Goal: Communication & Community: Ask a question

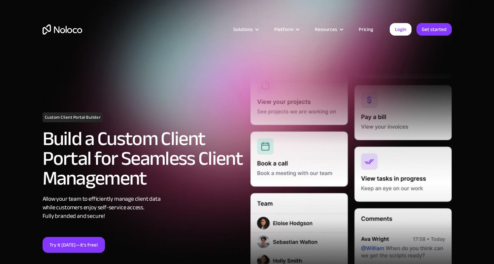
click at [366, 31] on link "Pricing" at bounding box center [366, 29] width 31 height 9
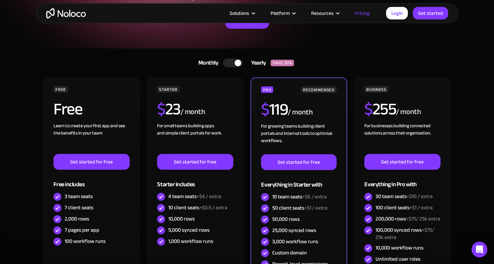
scroll to position [98, 0]
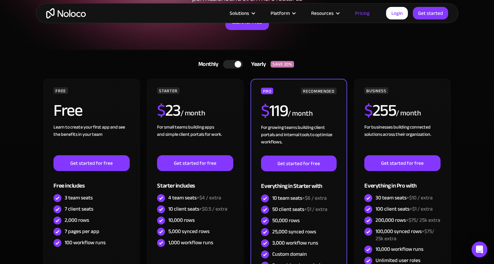
click at [224, 62] on div at bounding box center [233, 64] width 20 height 9
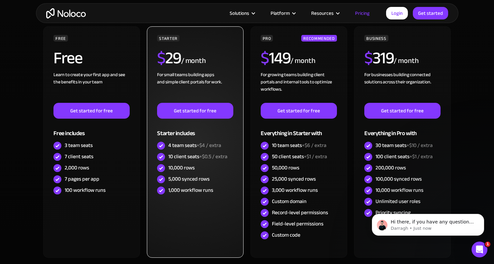
scroll to position [0, 0]
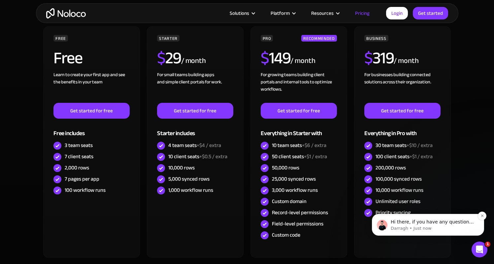
click at [429, 228] on p "Darragh • Just now" at bounding box center [433, 229] width 85 height 6
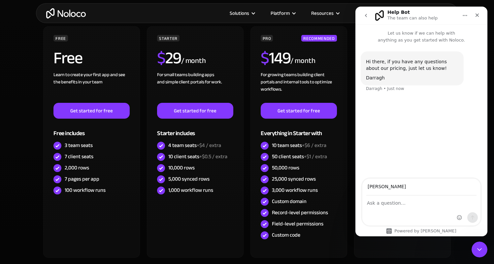
type input "carl@scaffoldfinance.co.uk"
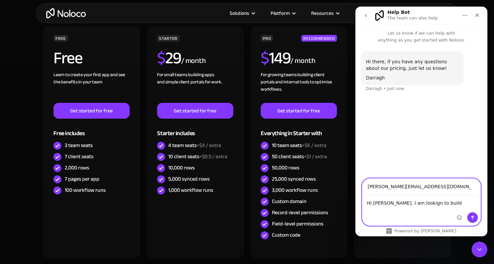
click at [415, 204] on textarea "Hi Darragh. I am lookign to build" at bounding box center [421, 201] width 118 height 11
click at [440, 200] on textarea "Hi Darragh. I am looking to build" at bounding box center [421, 201] width 118 height 11
click at [450, 208] on textarea "Hi Darragh. I am looking to build a client facing portal that'll allow my clien…" at bounding box center [421, 208] width 118 height 24
click at [412, 218] on textarea "Hi Darragh. I am looking to build a client facing portal that'll allow my clien…" at bounding box center [421, 208] width 118 height 24
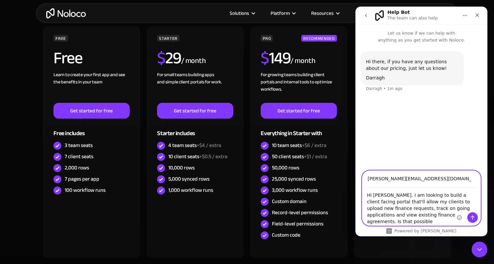
type textarea "Hi Darragh. I am looking to build a client facing portal that'll allow my clien…"
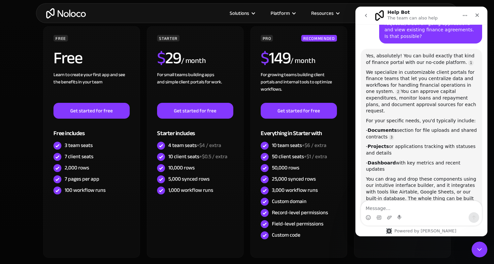
scroll to position [108, 0]
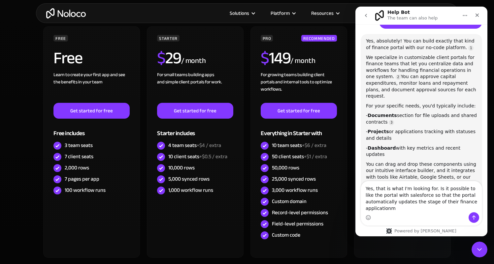
type textarea "Yes, that is what I'm looking for. Is it possible to like the portal with sales…"
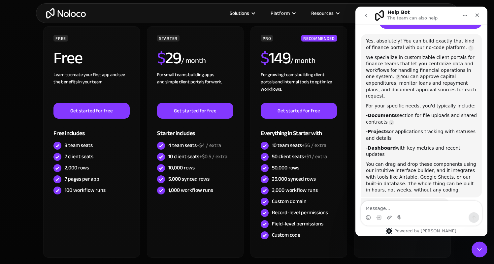
click at [412, 218] on div "Intercom messenger" at bounding box center [421, 218] width 121 height 11
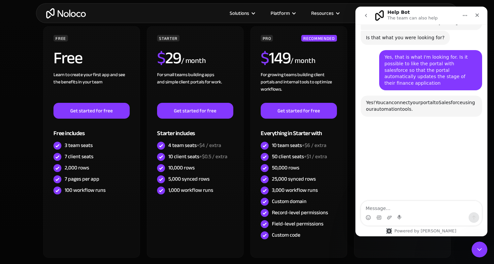
scroll to position [284, 0]
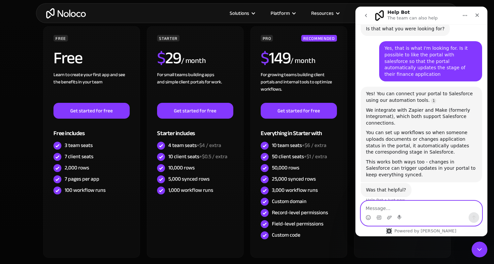
click at [403, 211] on textarea "Message…" at bounding box center [421, 206] width 121 height 11
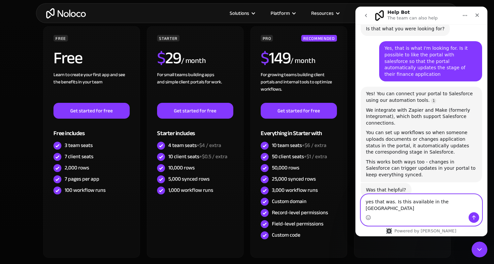
type textarea "yes that was. Is this available in the uk?"
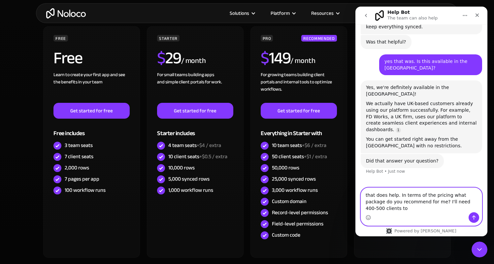
scroll to position [432, 0]
type textarea "that does help. In terms of the pricing what package do you recommend for me? I…"
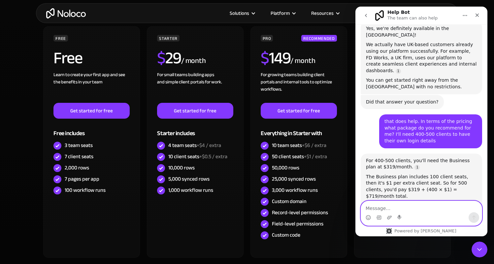
scroll to position [485, 0]
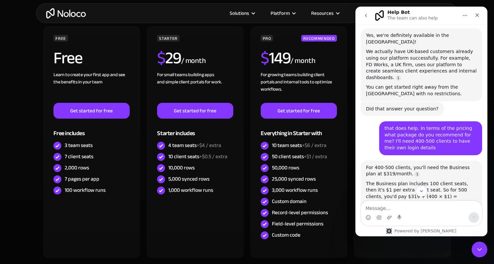
click at [364, 15] on icon "go back" at bounding box center [365, 15] width 5 height 5
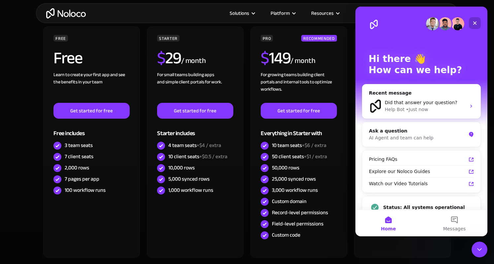
click at [473, 22] on icon "Close" at bounding box center [474, 22] width 5 height 5
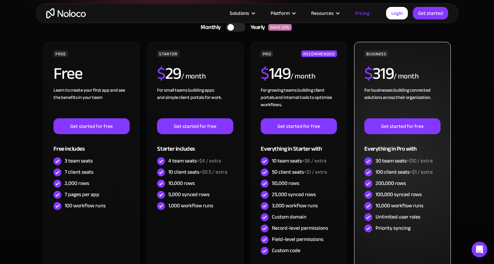
scroll to position [135, 0]
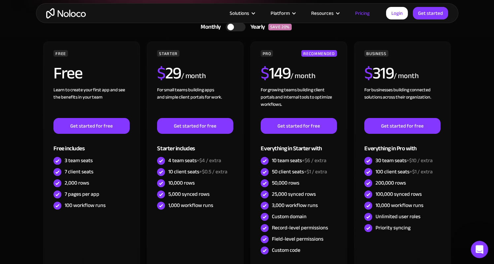
click at [476, 249] on icon "Open Intercom Messenger" at bounding box center [478, 249] width 11 height 11
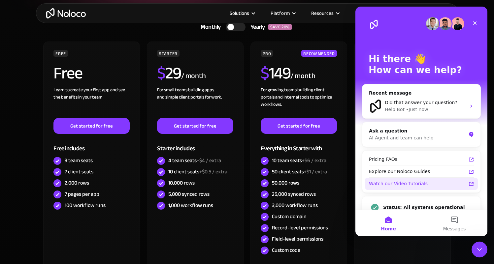
scroll to position [12, 0]
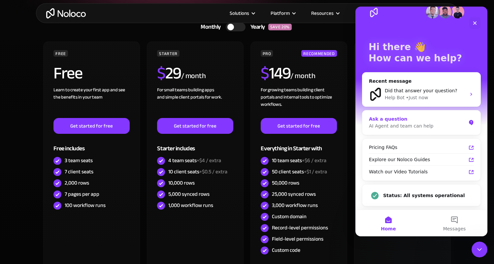
click at [400, 120] on div "Ask a question" at bounding box center [417, 119] width 97 height 7
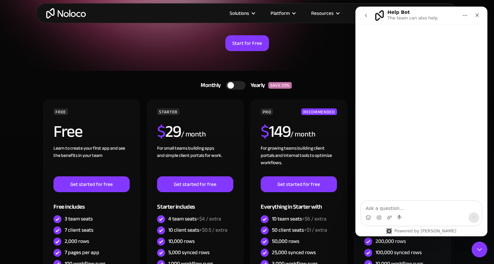
scroll to position [0, 0]
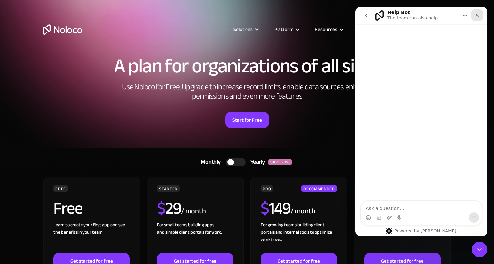
click at [476, 16] on icon "Close" at bounding box center [477, 15] width 5 height 5
